Goal: Communication & Community: Participate in discussion

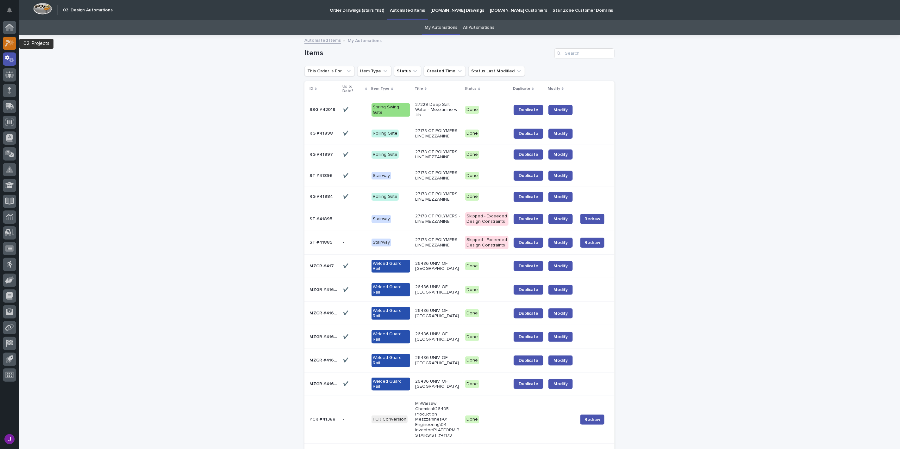
click at [10, 46] on icon at bounding box center [9, 43] width 9 height 7
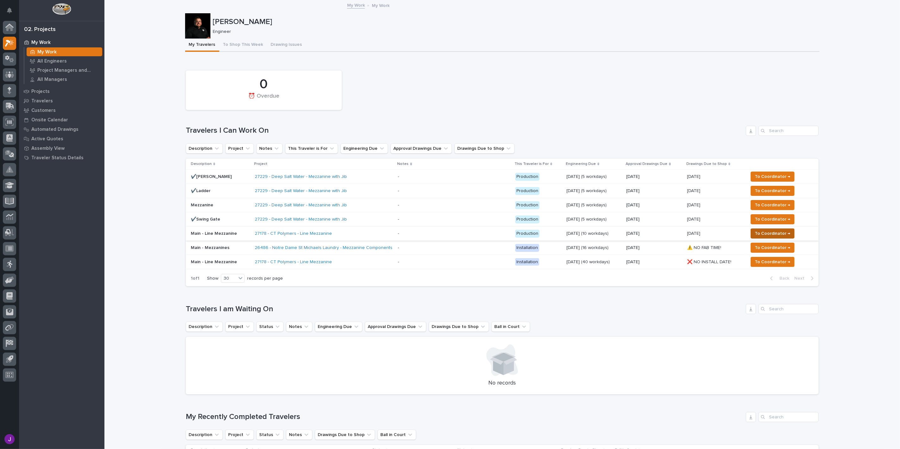
click at [773, 235] on span "To Coordinator →" at bounding box center [772, 234] width 36 height 8
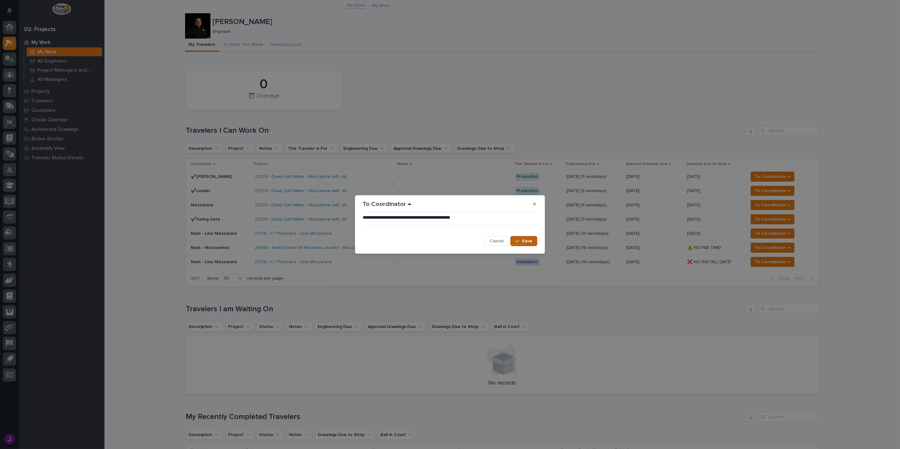
click at [514, 241] on button "Save" at bounding box center [523, 241] width 27 height 10
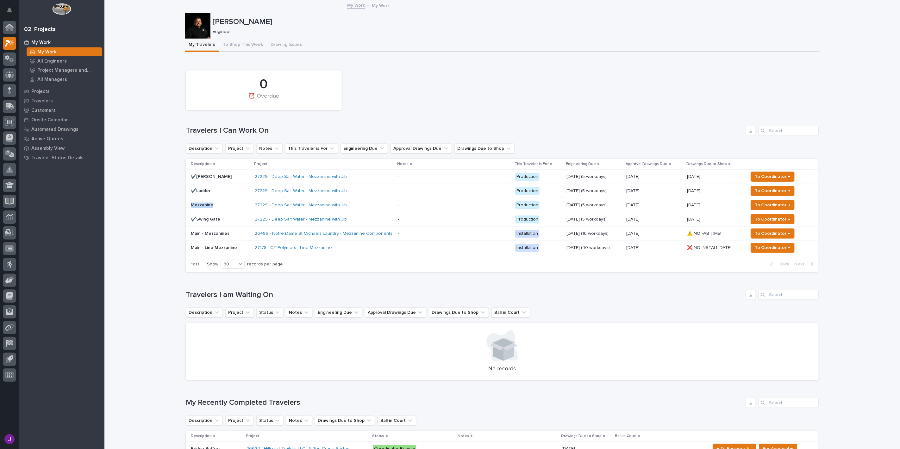
click at [226, 207] on p "Mezzanine" at bounding box center [220, 205] width 59 height 5
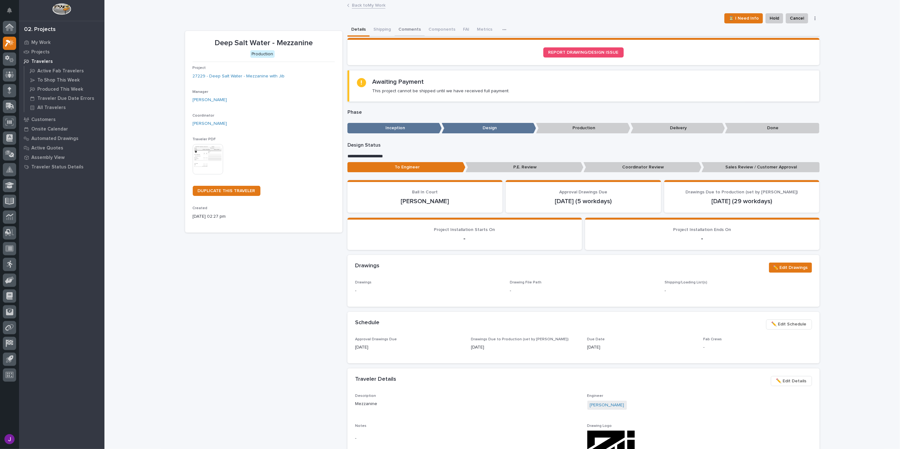
click at [405, 26] on button "Comments" at bounding box center [409, 29] width 30 height 13
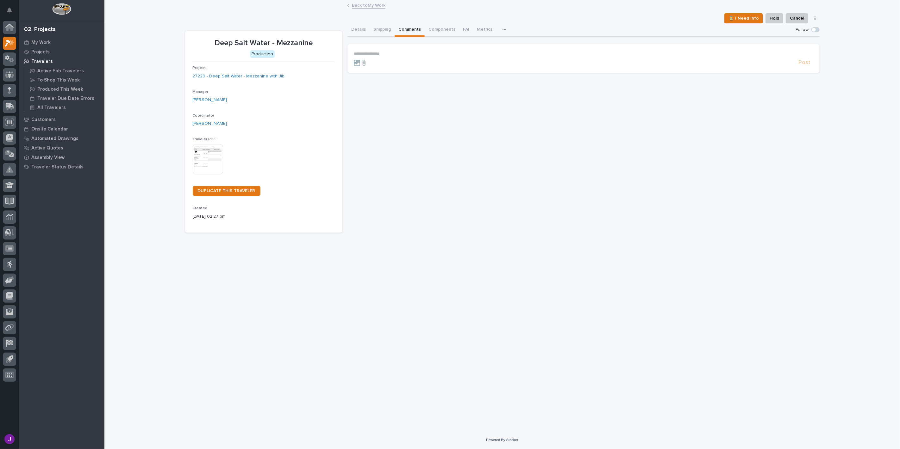
click at [395, 53] on p "**********" at bounding box center [583, 53] width 459 height 5
click at [355, 53] on span "**********" at bounding box center [432, 54] width 156 height 4
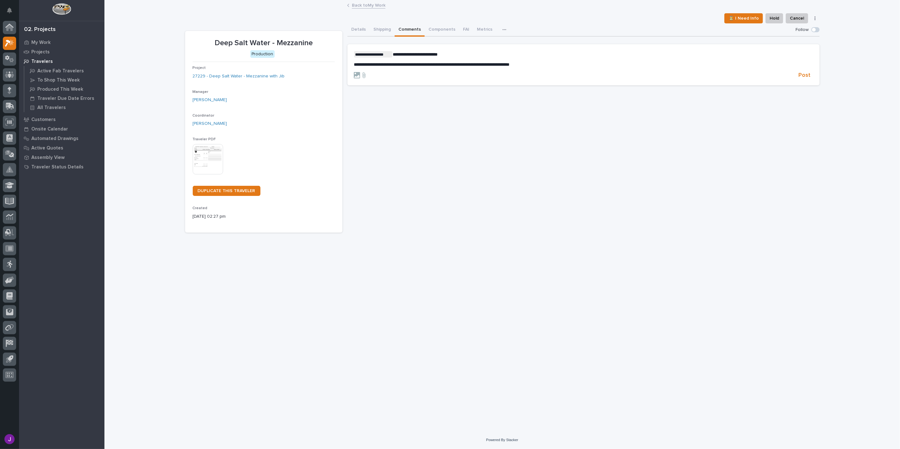
click at [463, 56] on p "**********" at bounding box center [583, 54] width 459 height 6
click at [799, 75] on span "Post" at bounding box center [804, 75] width 12 height 7
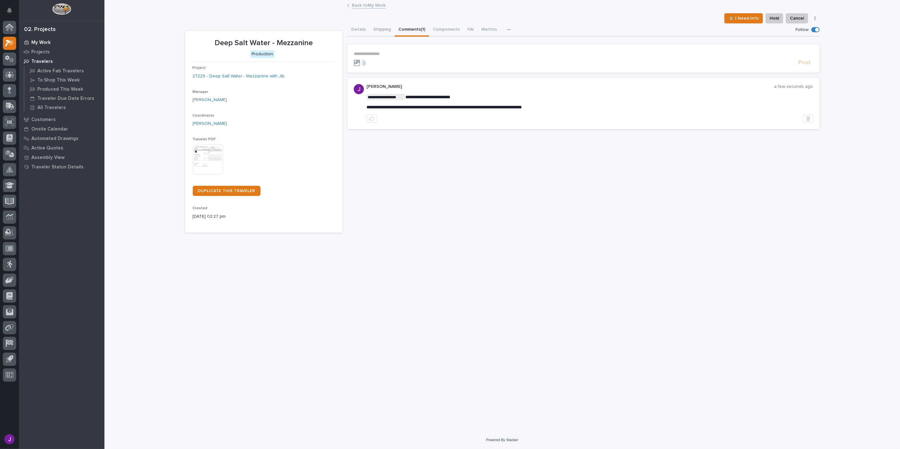
click at [42, 40] on p "My Work" at bounding box center [40, 43] width 19 height 6
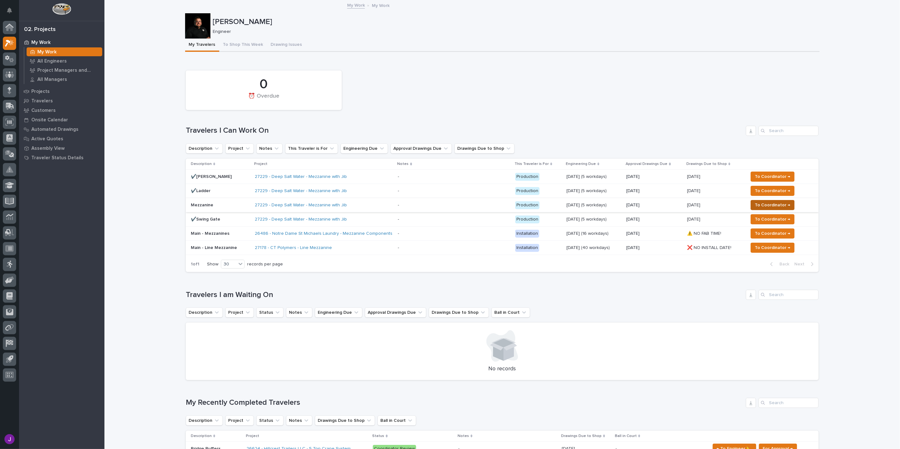
click at [764, 206] on span "To Coordinator →" at bounding box center [772, 205] width 36 height 8
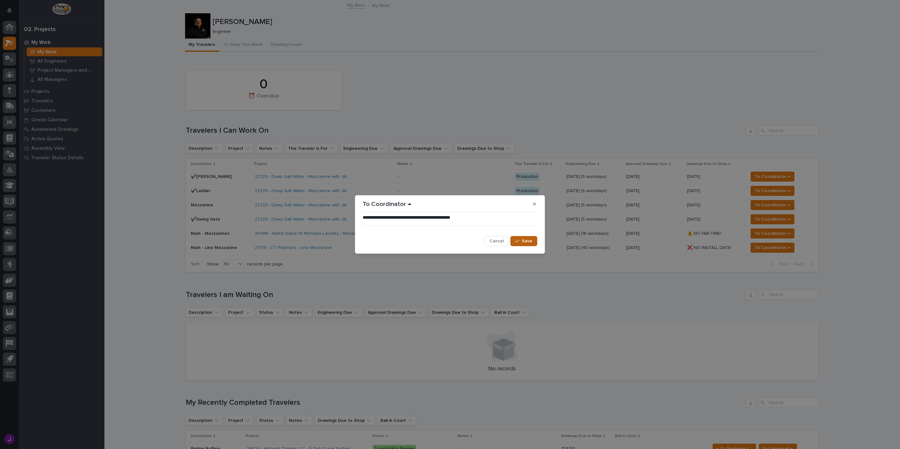
click at [517, 244] on icon "button" at bounding box center [517, 241] width 4 height 4
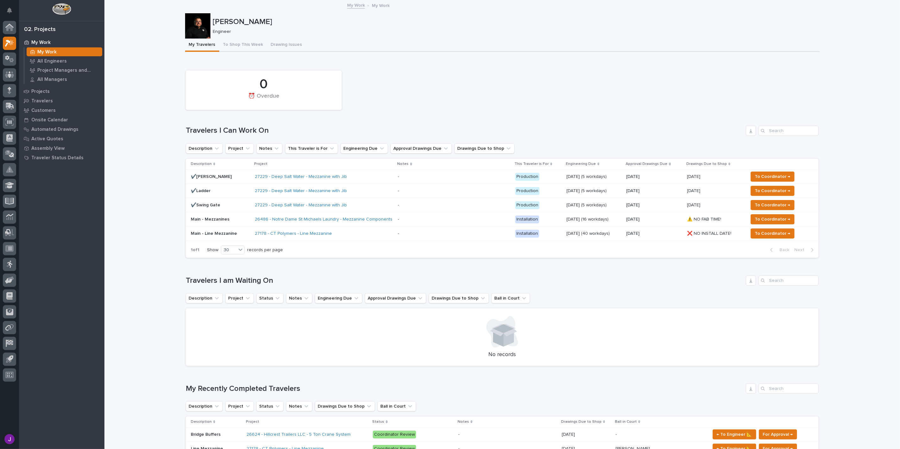
click at [789, 64] on div "Loading... Saving… 0 ⏰ Overdue Travelers I Can Work On Description Project Note…" at bounding box center [502, 161] width 633 height 204
click at [237, 43] on button "To Shop This Week" at bounding box center [243, 45] width 48 height 13
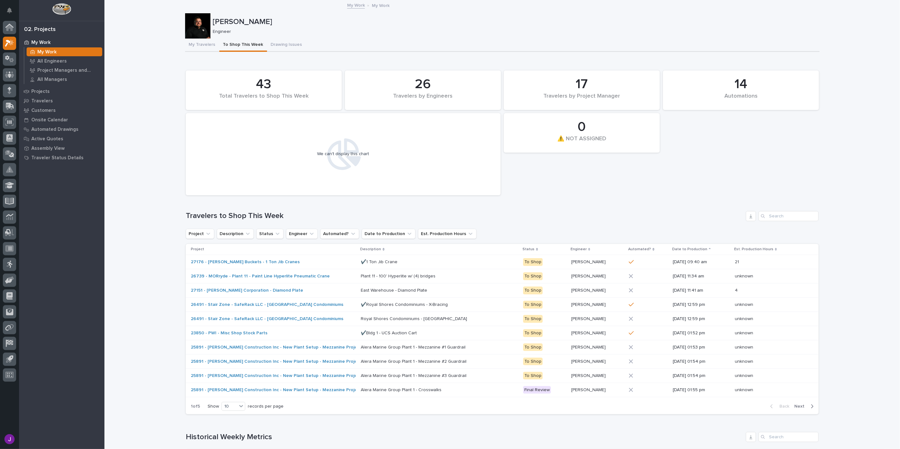
click at [346, 149] on icon at bounding box center [343, 155] width 36 height 32
drag, startPoint x: 347, startPoint y: 149, endPoint x: 299, endPoint y: 152, distance: 47.8
click at [299, 152] on div "We can't display this chart" at bounding box center [343, 154] width 308 height 76
